Goal: Task Accomplishment & Management: Use online tool/utility

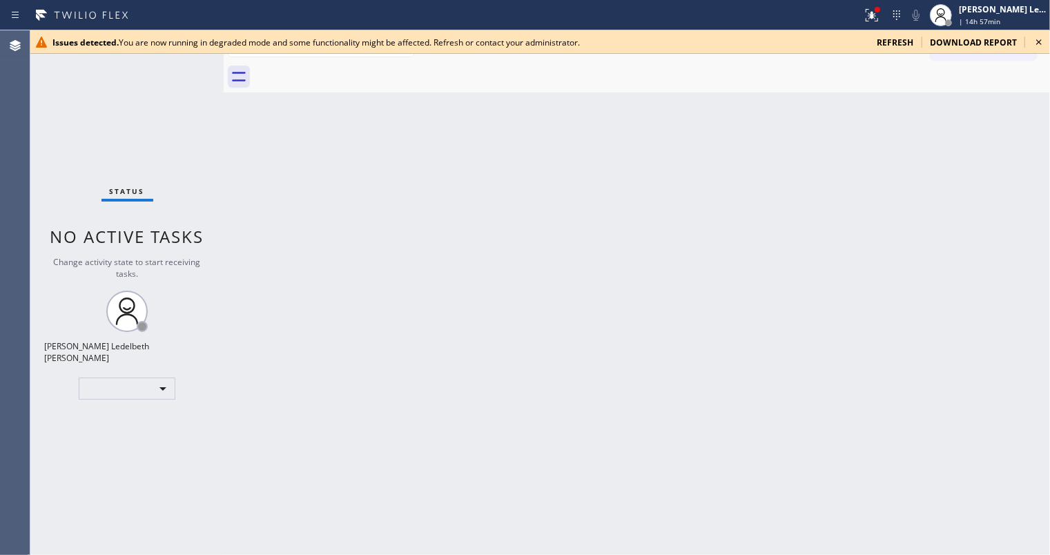
click at [787, 39] on icon at bounding box center [1039, 42] width 17 height 17
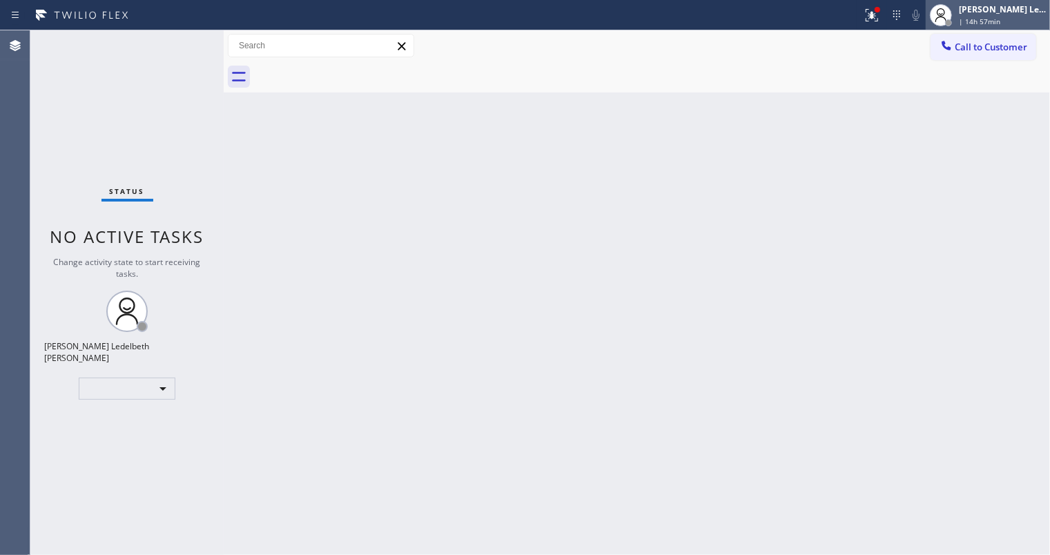
click at [787, 15] on div "[PERSON_NAME] Ledelbeth [PERSON_NAME]" at bounding box center [1002, 9] width 87 height 12
click at [787, 12] on div "[PERSON_NAME] Ledelbeth [PERSON_NAME]" at bounding box center [1002, 9] width 87 height 12
click at [135, 384] on div "Offline" at bounding box center [127, 389] width 97 height 22
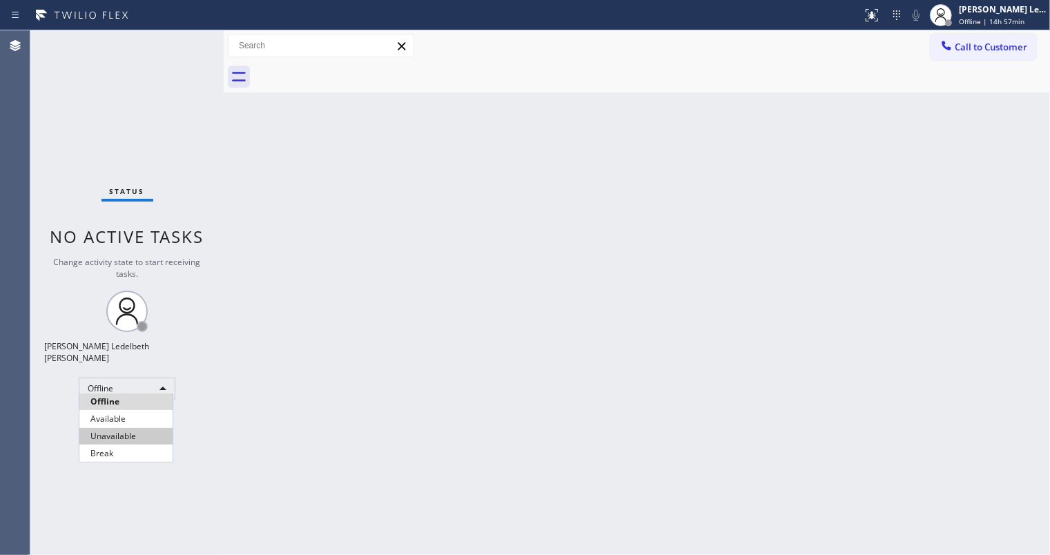
click at [111, 438] on li "Unavailable" at bounding box center [125, 436] width 93 height 17
